Goal: Task Accomplishment & Management: Manage account settings

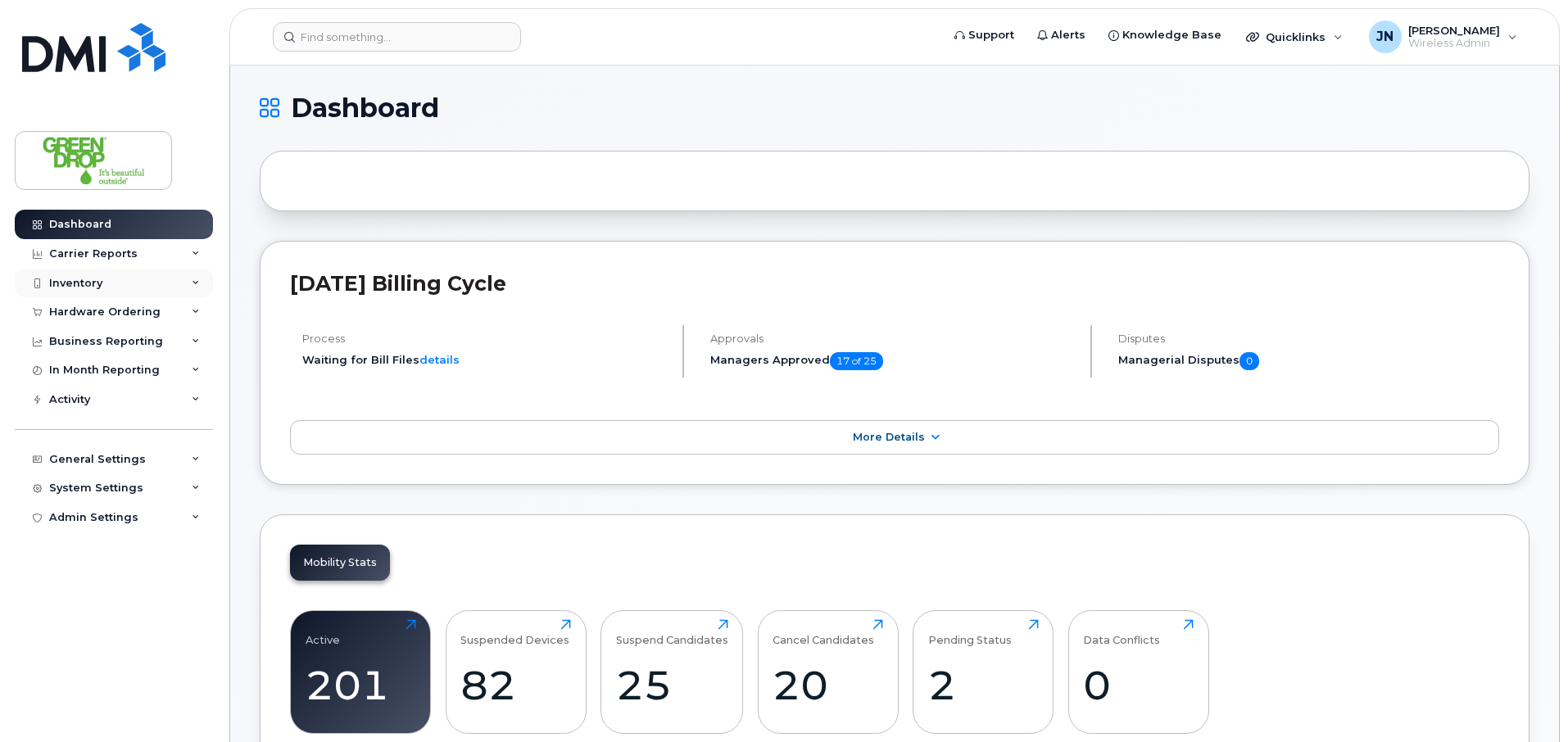
click at [100, 292] on div "Inventory" at bounding box center [114, 283] width 198 height 29
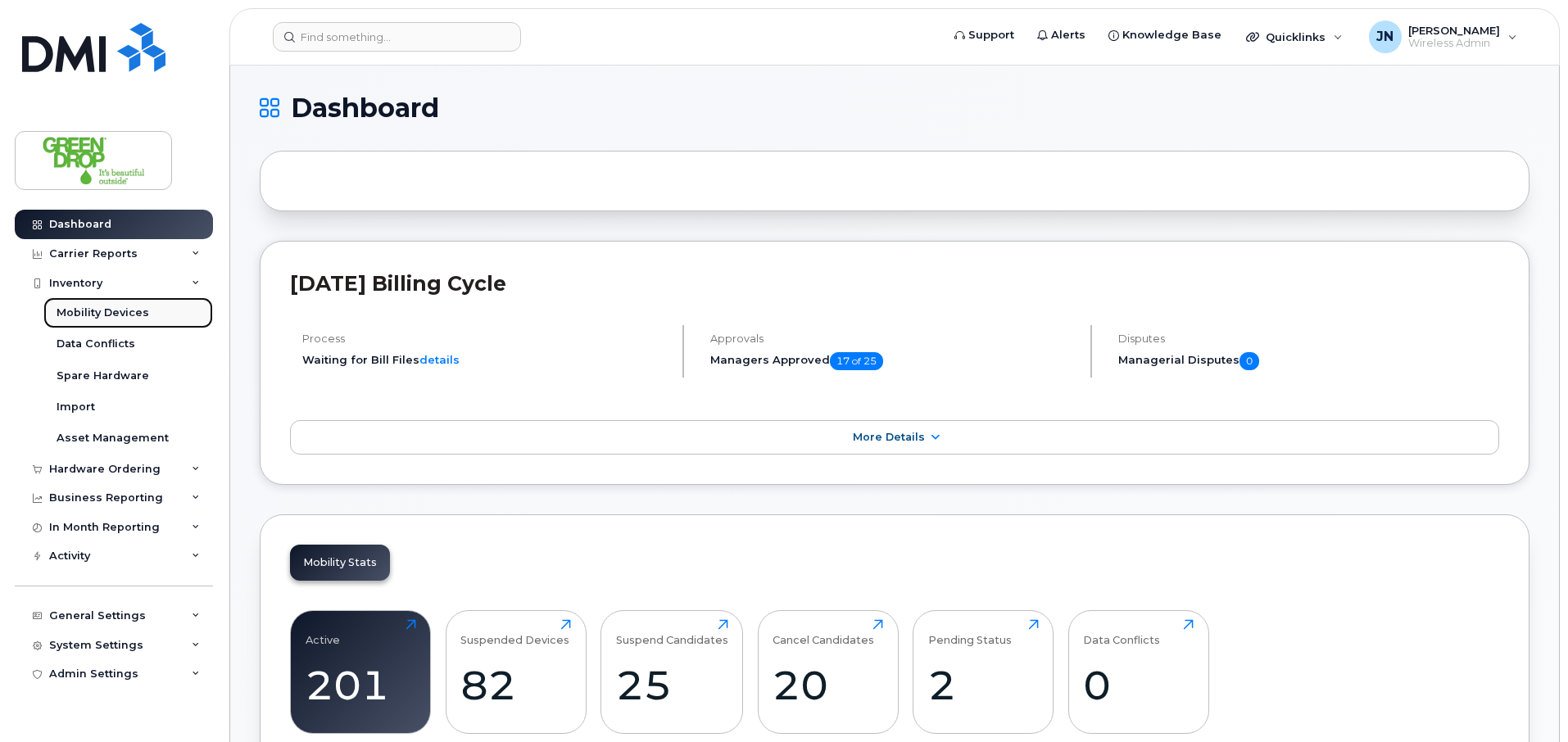
click at [113, 322] on link "Mobility Devices" at bounding box center [128, 313] width 170 height 31
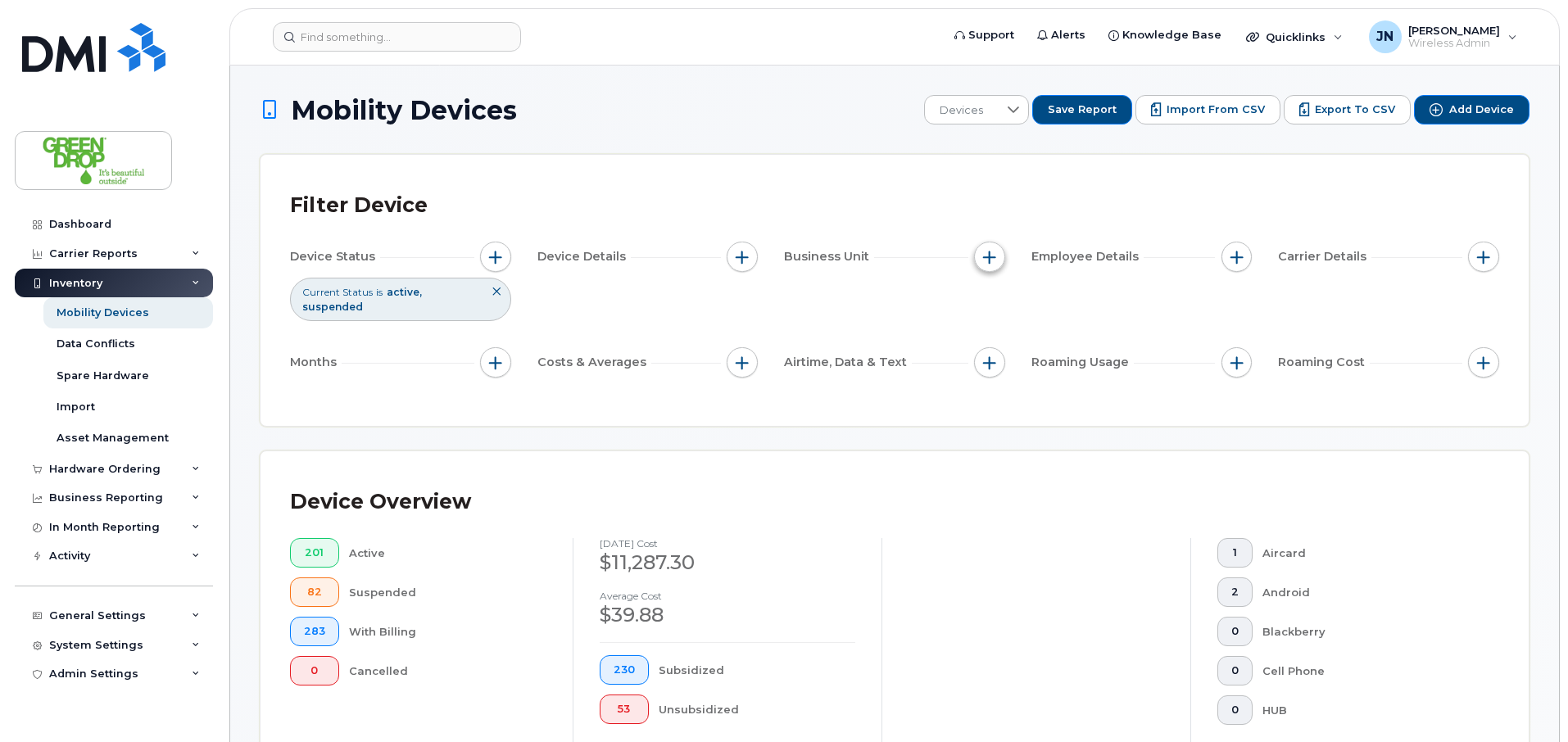
click at [995, 260] on span "button" at bounding box center [989, 257] width 13 height 13
click at [991, 329] on input "Branch" at bounding box center [993, 332] width 13 height 13
checkbox input "true"
click at [1063, 390] on li at bounding box center [1099, 401] width 143 height 24
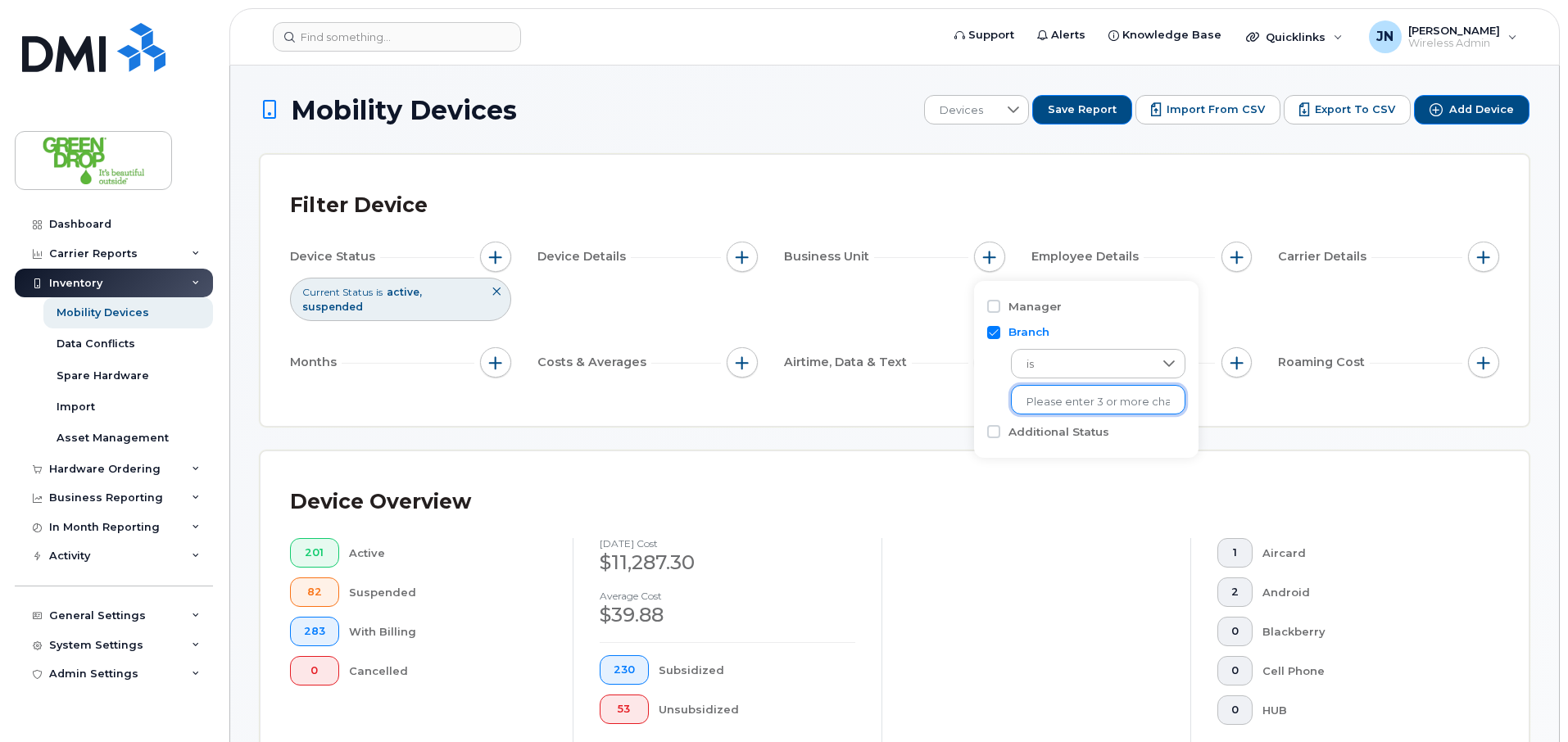
click at [1073, 395] on input "text" at bounding box center [1099, 402] width 143 height 15
type input "Red Deer"
click at [1042, 435] on li "- Red Deer" at bounding box center [1086, 436] width 150 height 30
click at [1031, 550] on div at bounding box center [1037, 659] width 309 height 242
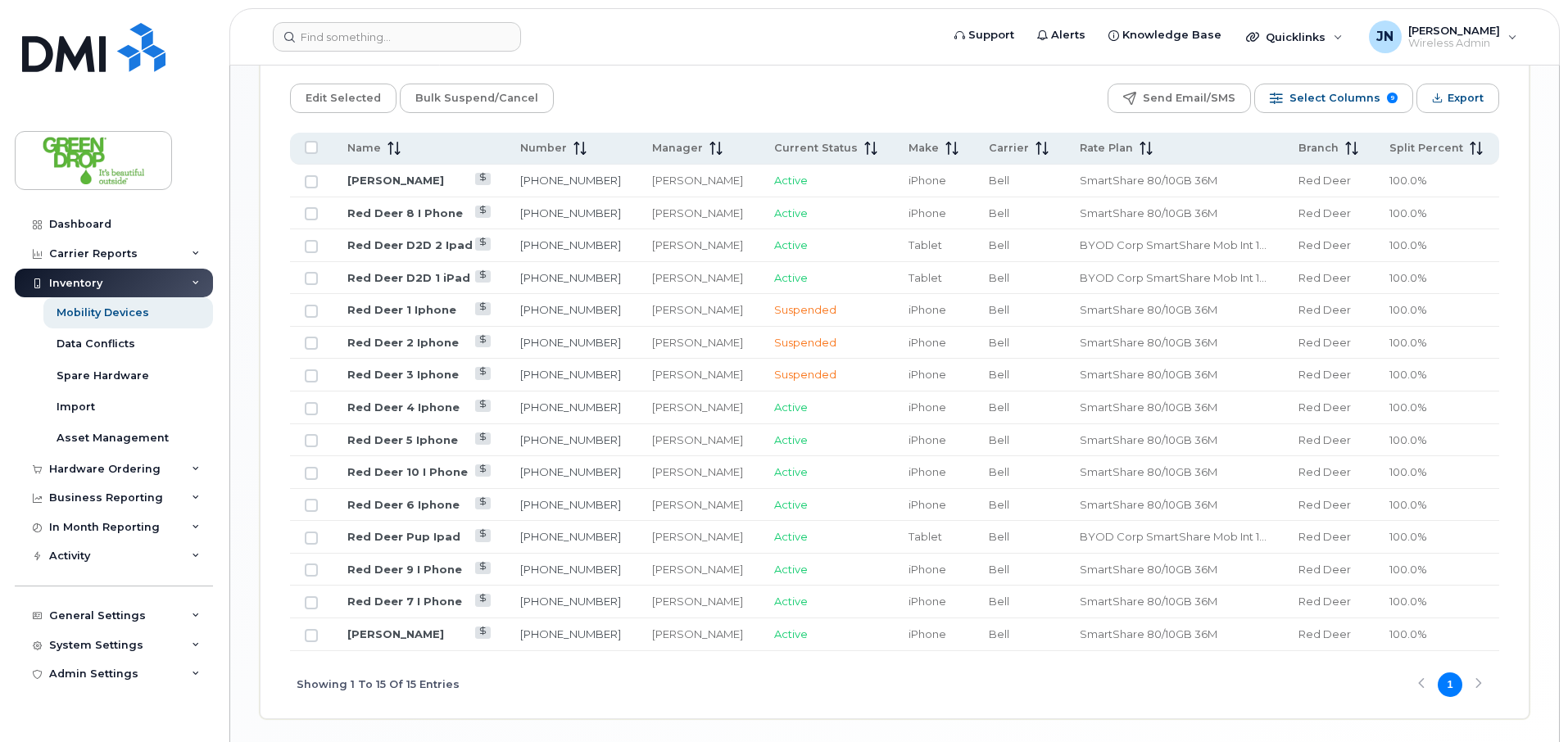
scroll to position [795, 0]
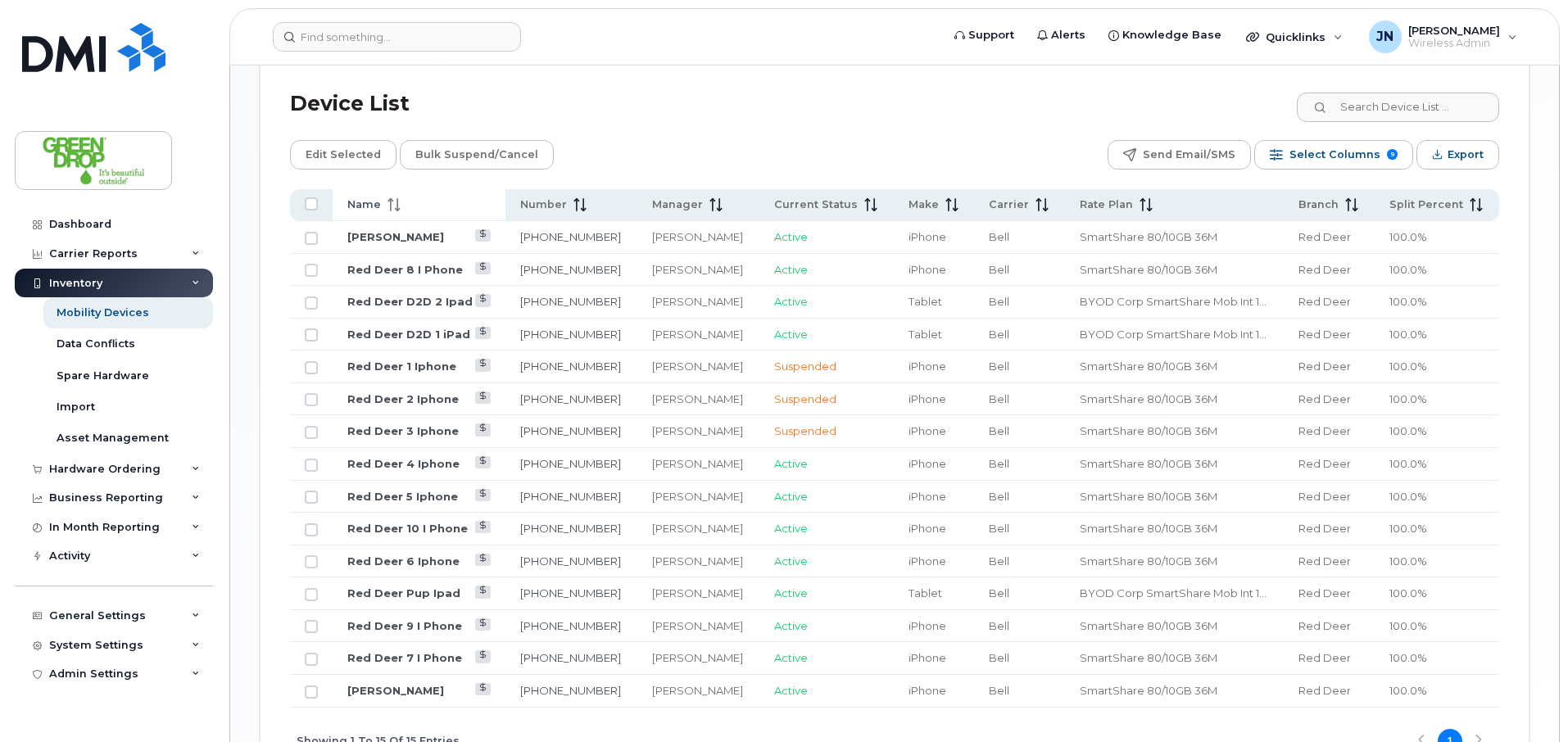
click at [394, 198] on icon at bounding box center [394, 204] width 13 height 13
click at [313, 393] on input "Row Unselected" at bounding box center [311, 399] width 13 height 13
checkbox input "true"
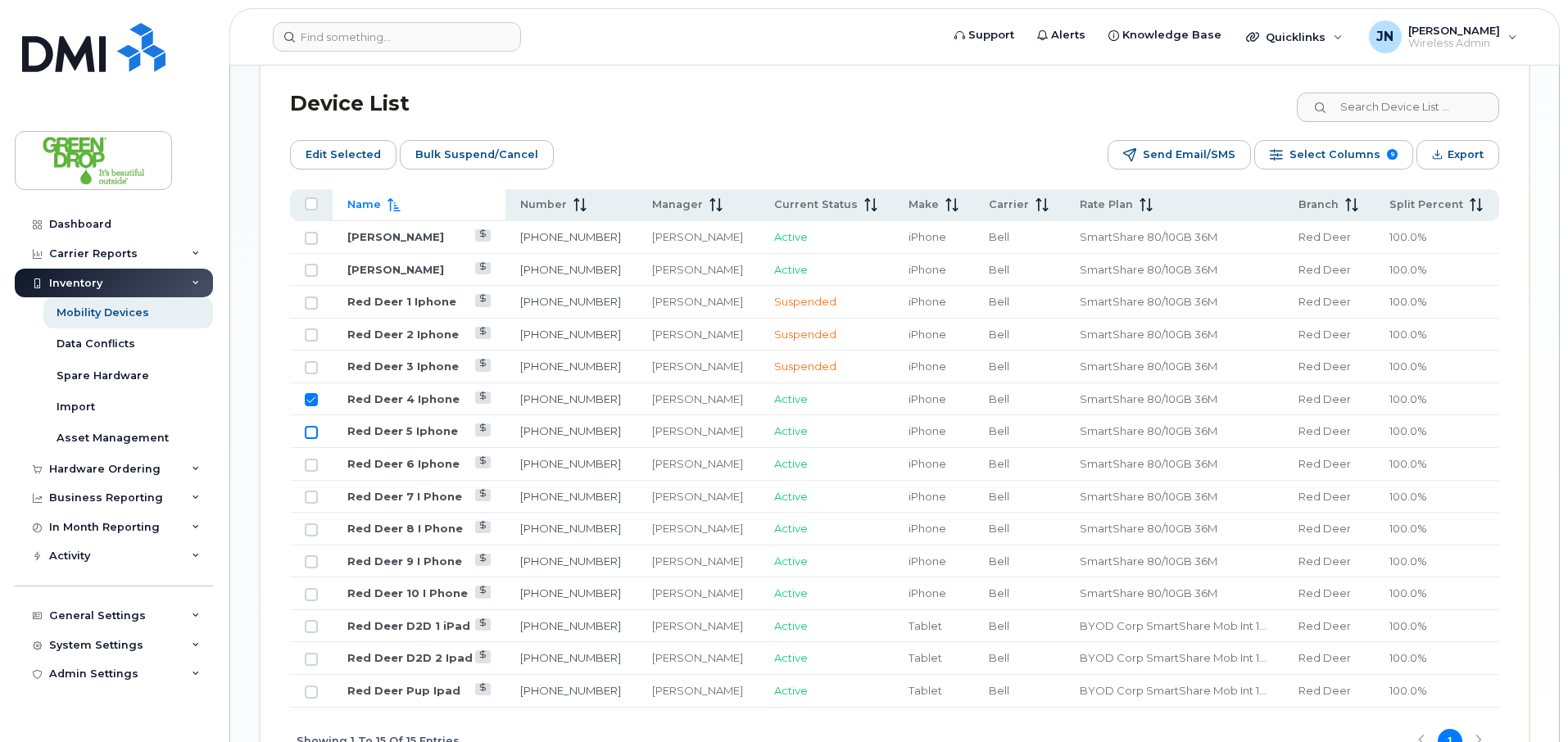
click at [310, 426] on input "Row Unselected" at bounding box center [311, 432] width 13 height 13
checkbox input "true"
click at [309, 458] on input "Row Unselected" at bounding box center [311, 465] width 13 height 13
checkbox input "true"
click at [431, 142] on span "Bulk Suspend/Cancel" at bounding box center [476, 155] width 123 height 25
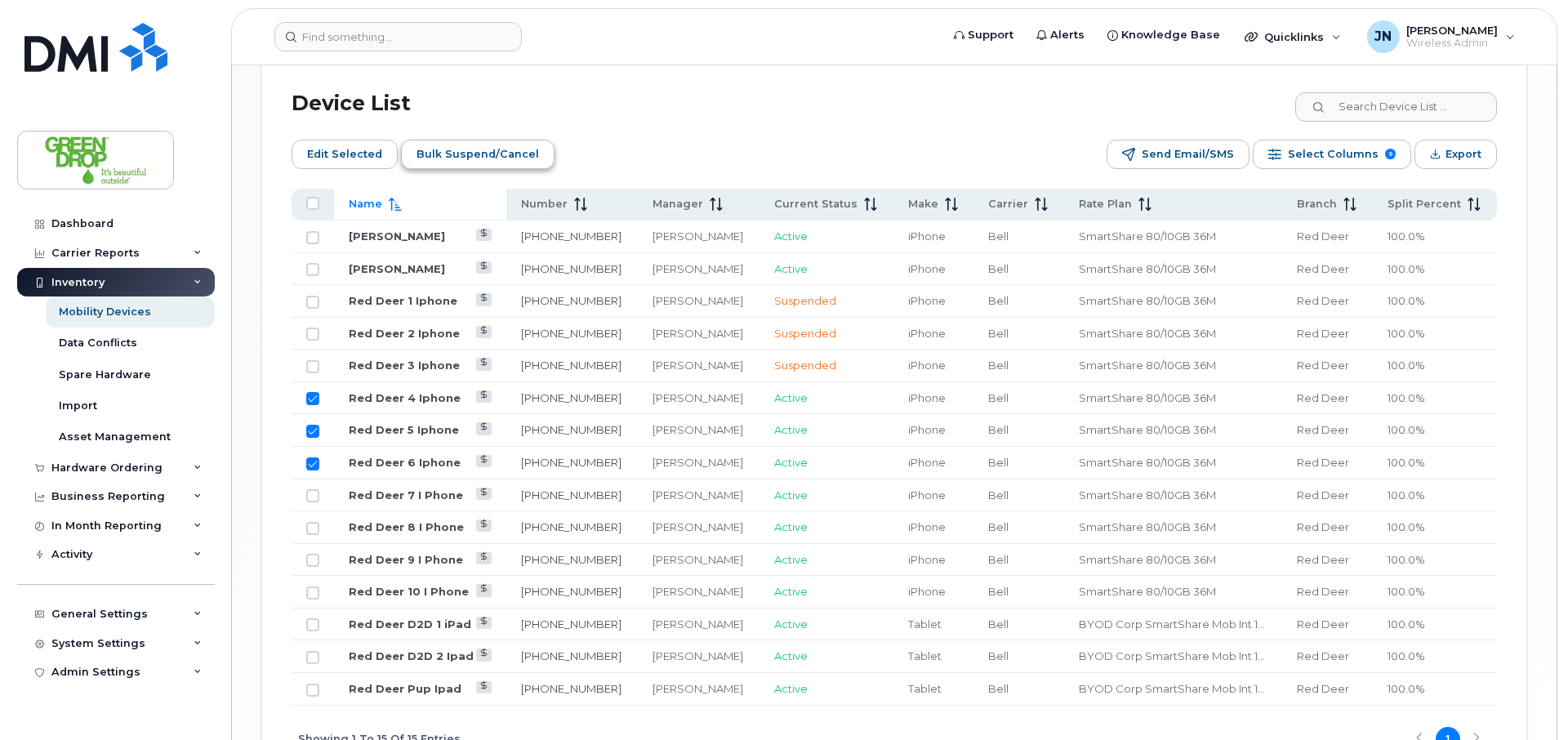
scroll to position [807, 0]
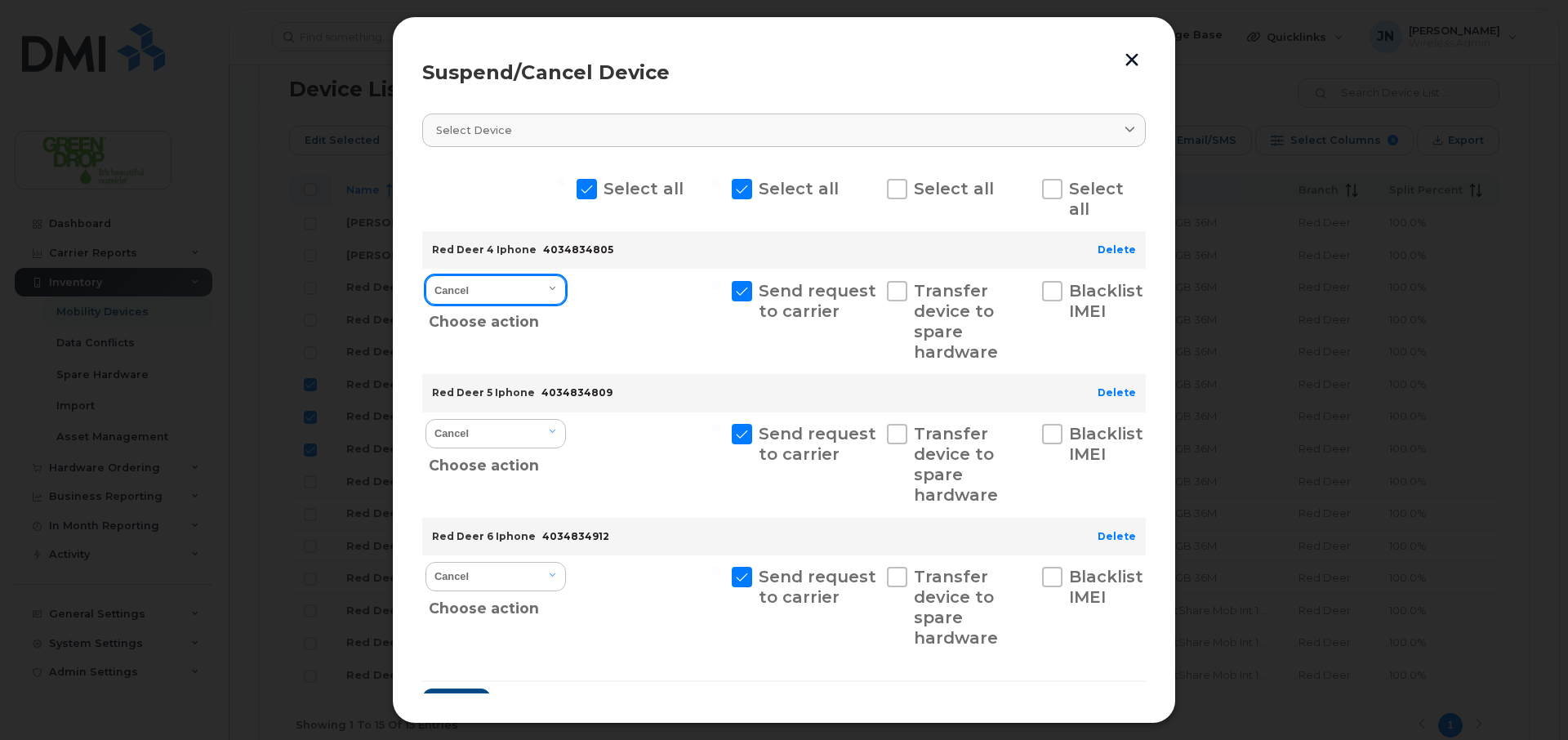
click at [513, 293] on select "Cancel Suspend - Extend Suspension Suspend - Reduced Rate Suspend - Full Rate S…" at bounding box center [495, 289] width 140 height 29
select select "[object Object]"
click at [425, 275] on select "Cancel Suspend - Extend Suspension Suspend - Reduced Rate Suspend - Full Rate S…" at bounding box center [495, 289] width 140 height 29
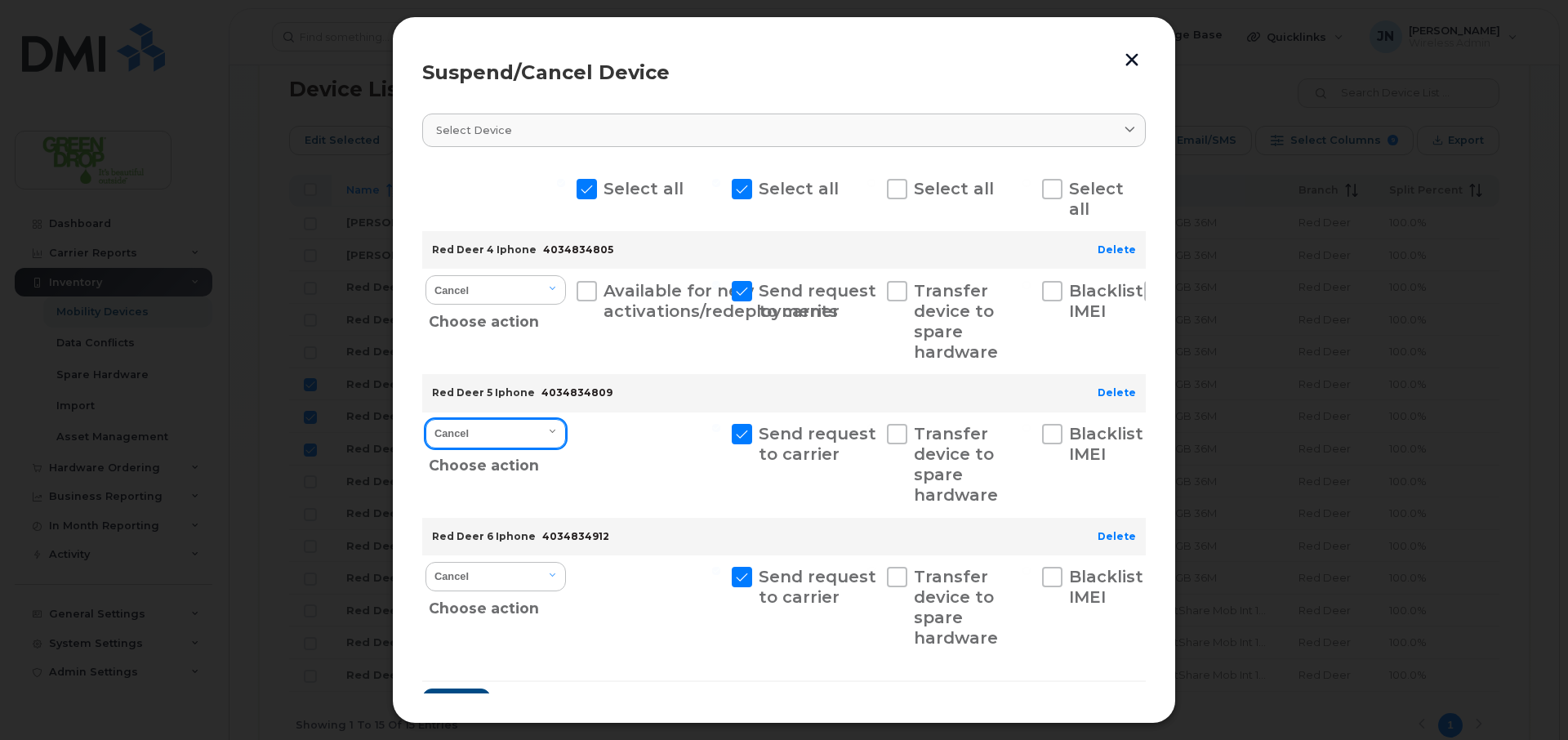
click at [501, 431] on select "Cancel Suspend - Extend Suspension Suspend - Reduced Rate Suspend - Full Rate S…" at bounding box center [495, 433] width 140 height 29
select select "[object Object]"
click at [425, 419] on select "Cancel Suspend - Extend Suspension Suspend - Reduced Rate Suspend - Full Rate S…" at bounding box center [495, 433] width 140 height 29
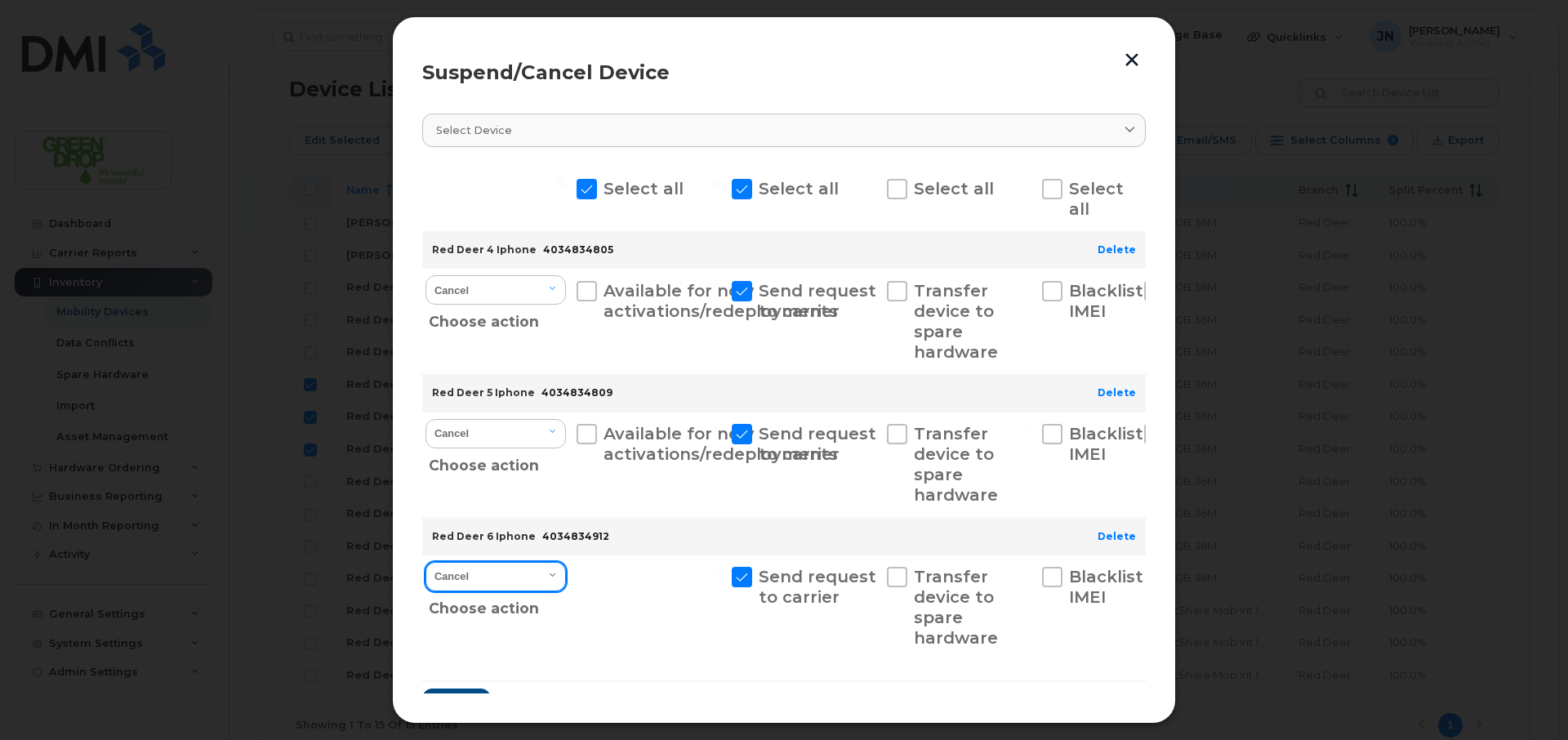
click at [504, 577] on select "Cancel Suspend - Extend Suspension Suspend - Reduced Rate Suspend - Full Rate S…" at bounding box center [495, 576] width 140 height 29
select select "[object Object]"
click at [425, 562] on select "Cancel Suspend - Extend Suspension Suspend - Reduced Rate Suspend - Full Rate S…" at bounding box center [495, 576] width 140 height 29
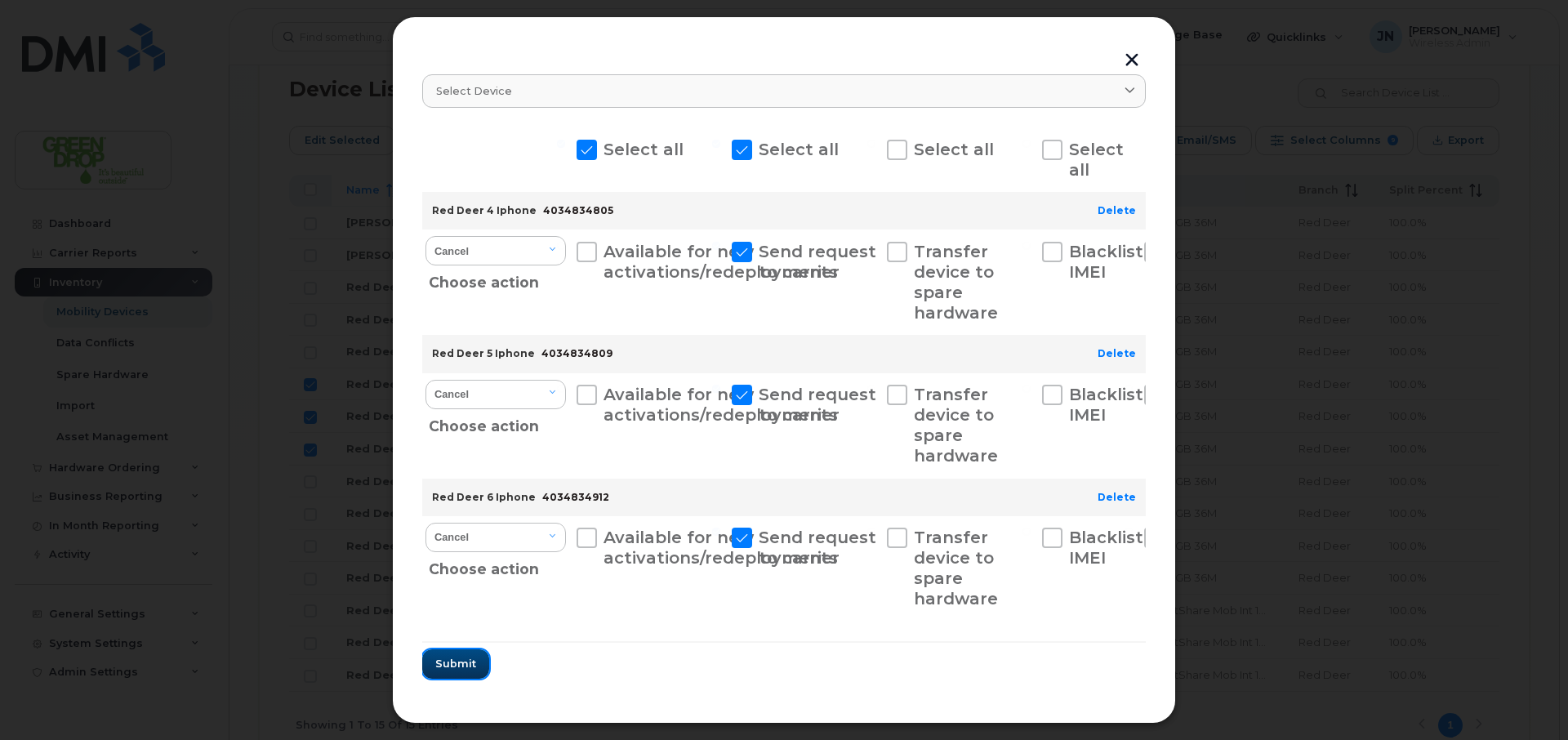
click at [463, 668] on span "Submit" at bounding box center [455, 663] width 41 height 16
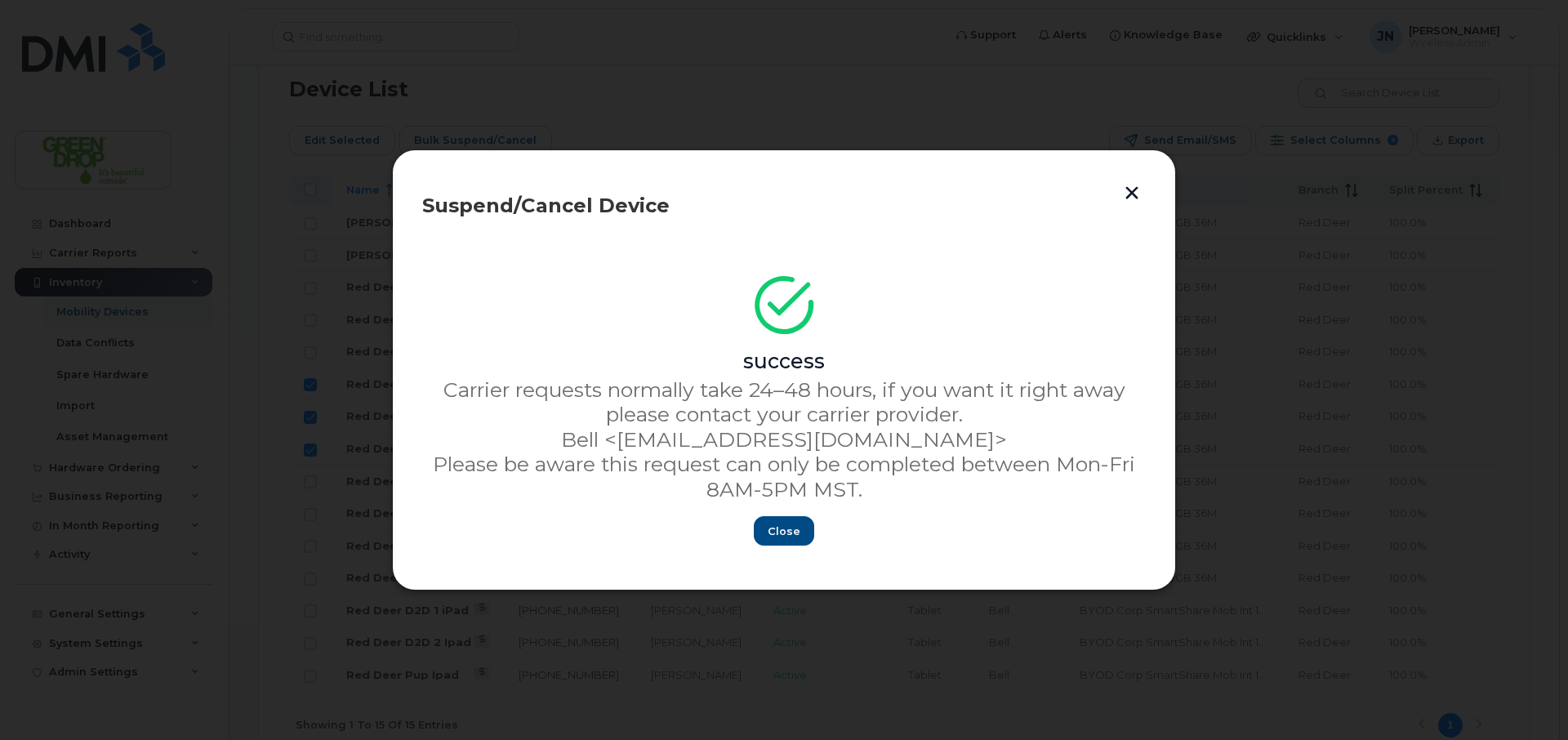
scroll to position [0, 0]
click at [786, 532] on span "Close" at bounding box center [783, 531] width 33 height 16
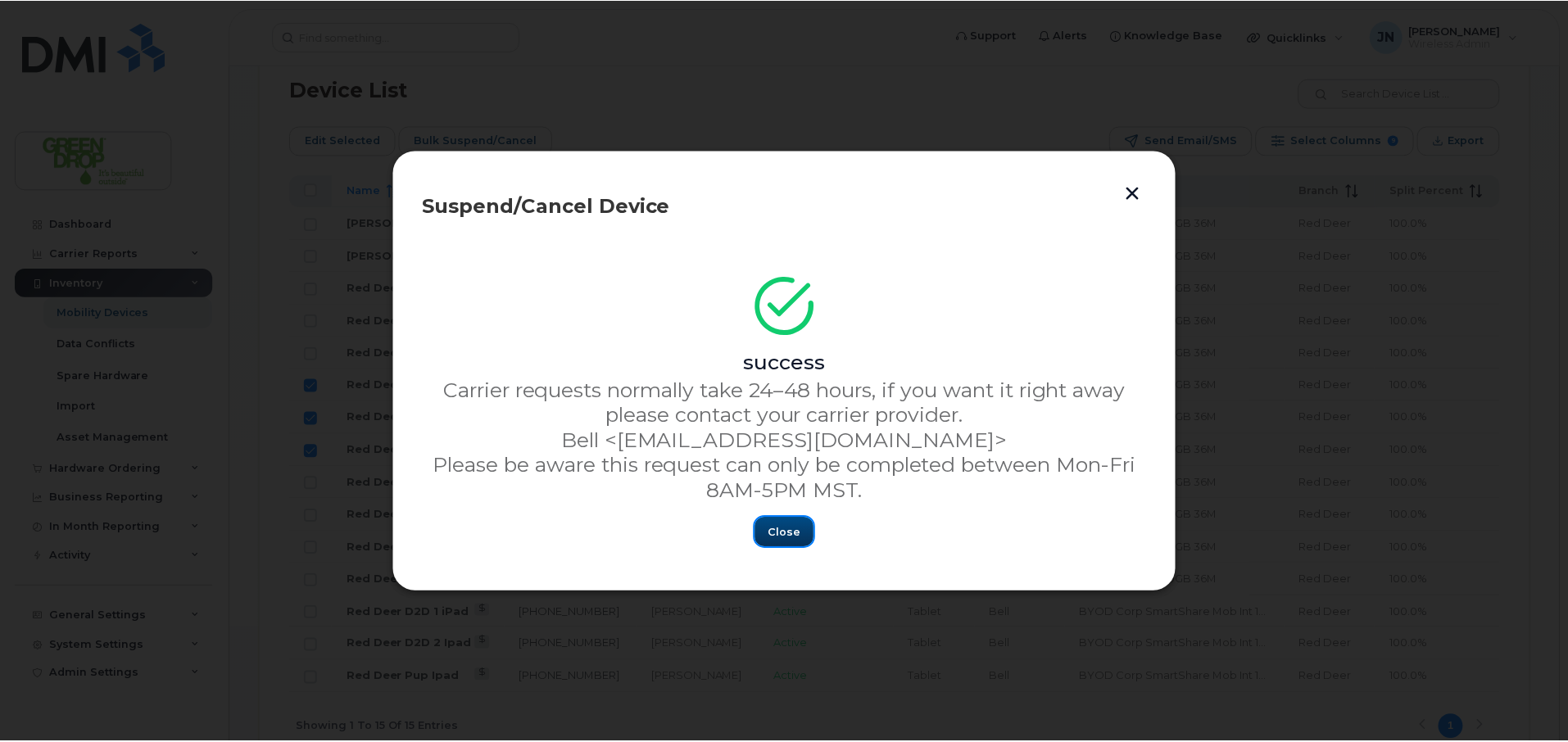
scroll to position [795, 0]
